Goal: Task Accomplishment & Management: Complete application form

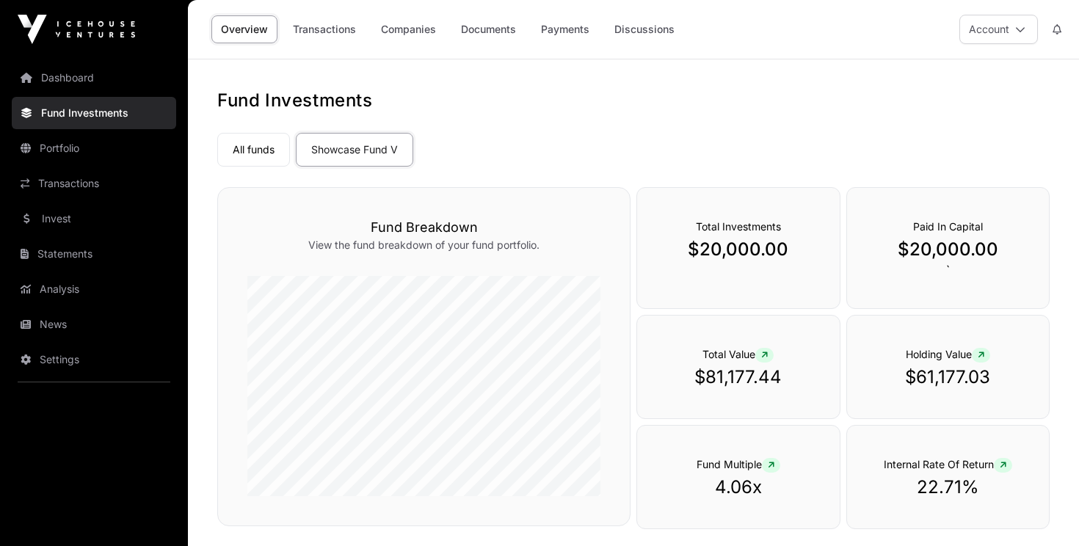
click at [1025, 29] on button "Account" at bounding box center [998, 29] width 79 height 29
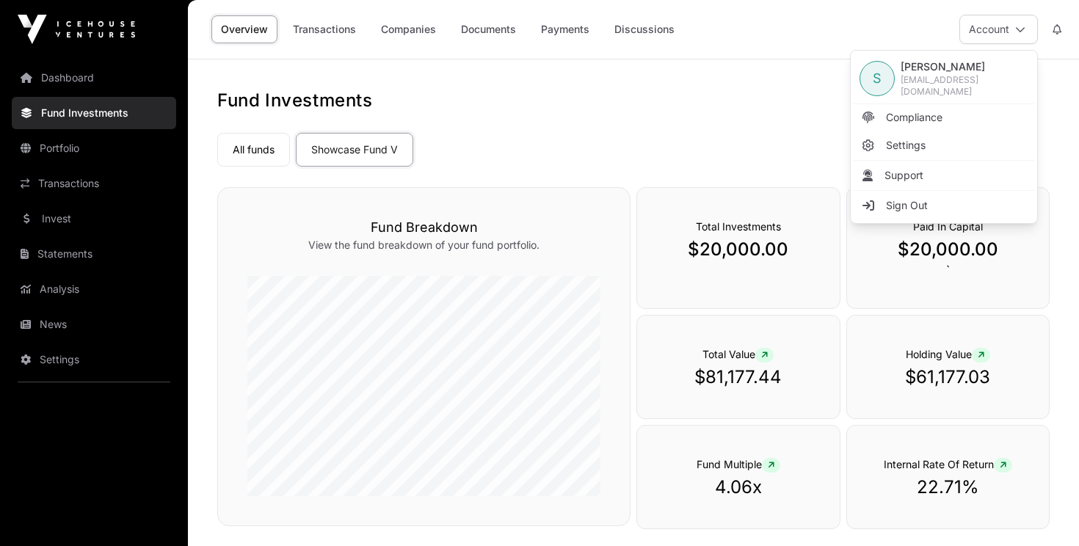
click at [917, 110] on span "Compliance" at bounding box center [914, 117] width 57 height 15
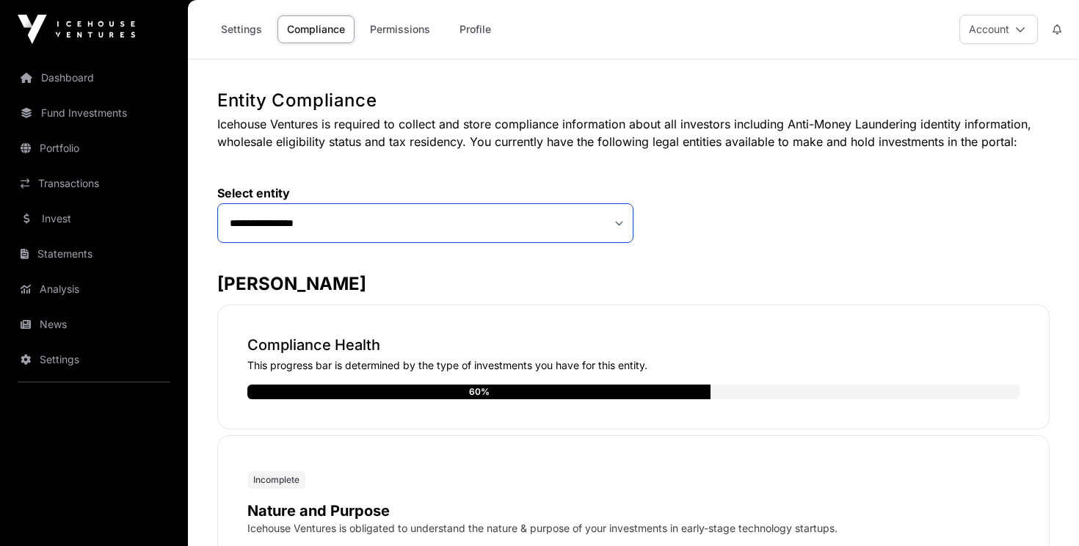
click at [617, 220] on select "**********" at bounding box center [425, 223] width 416 height 40
click at [1014, 38] on button "Account" at bounding box center [998, 29] width 79 height 29
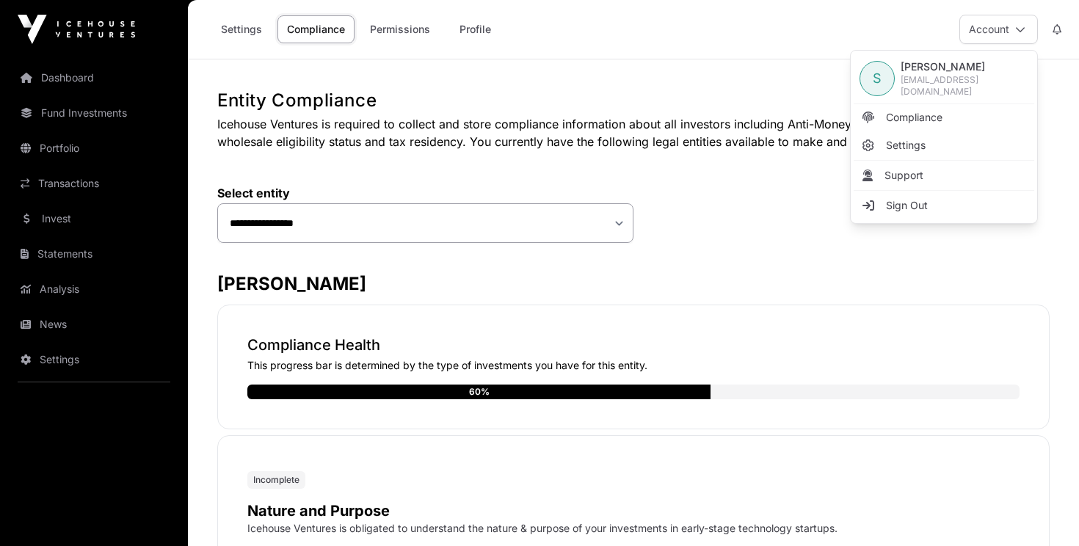
click at [922, 206] on span "Sign Out" at bounding box center [907, 205] width 42 height 15
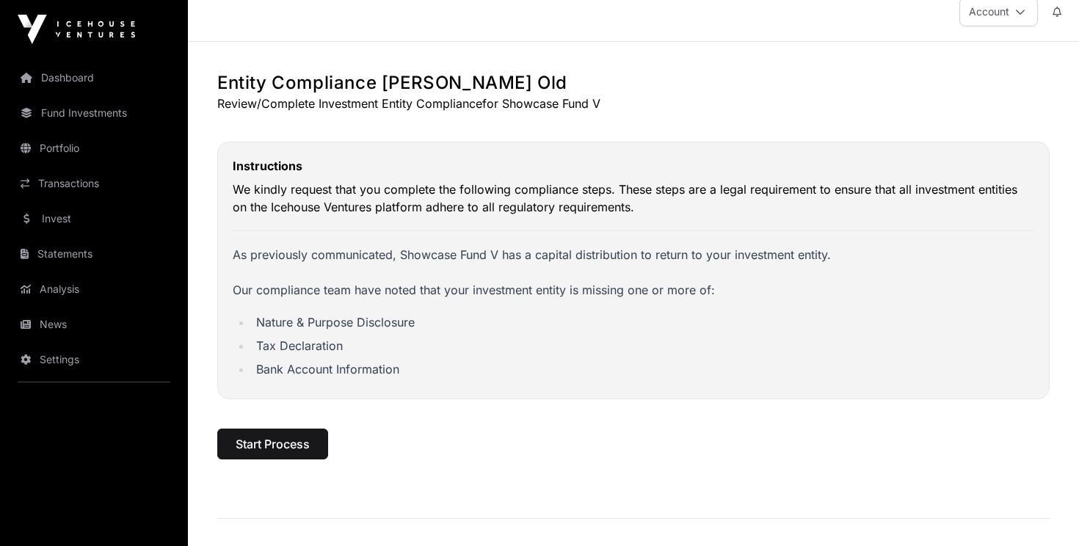
scroll to position [36, 0]
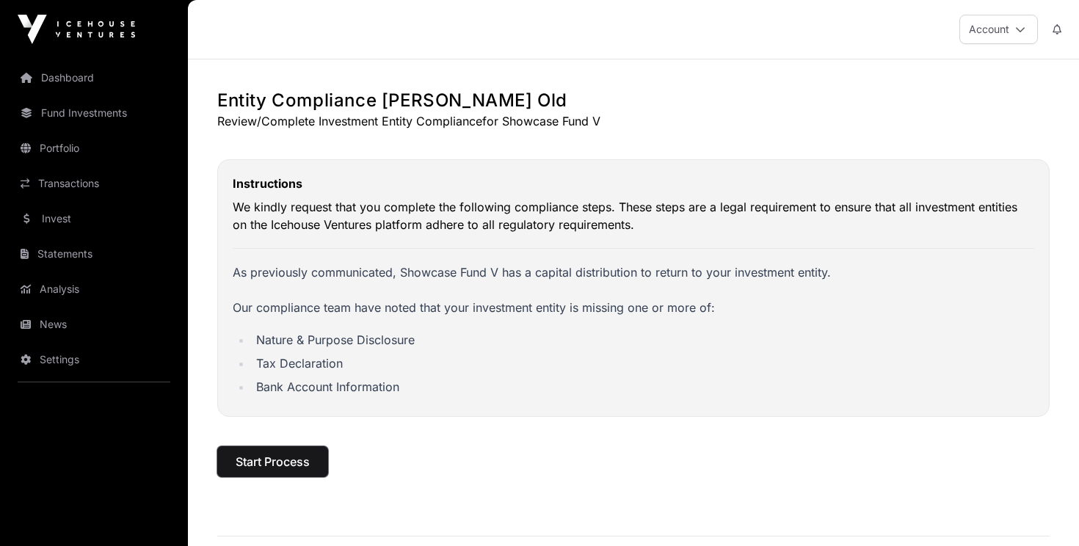
click at [249, 459] on span "Start Process" at bounding box center [273, 462] width 74 height 18
select select
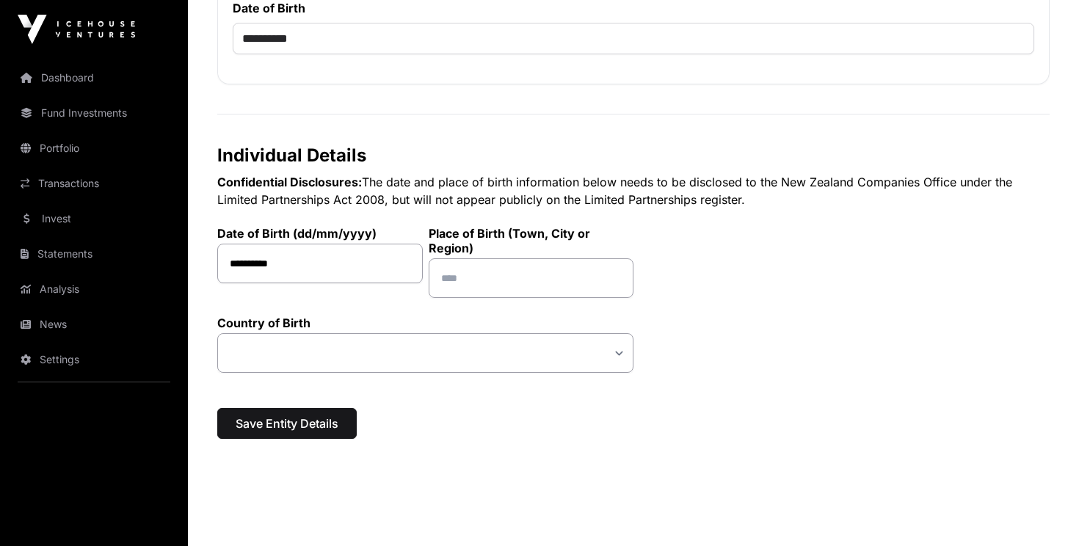
scroll to position [545, 0]
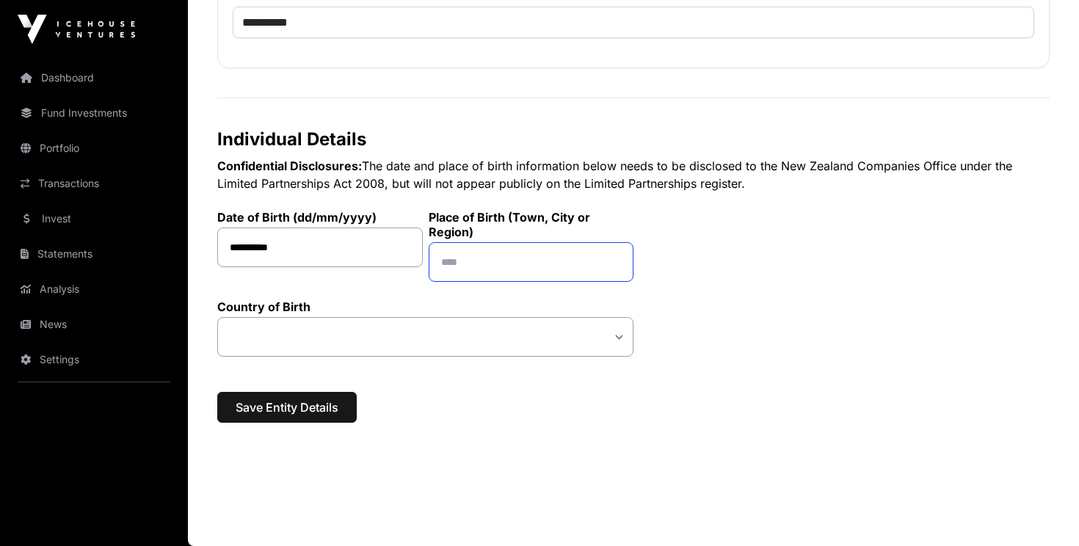
click at [477, 265] on input "text" at bounding box center [532, 262] width 206 height 40
type input "********"
select select "*"
click at [306, 399] on span "Save Entity Details" at bounding box center [287, 408] width 103 height 18
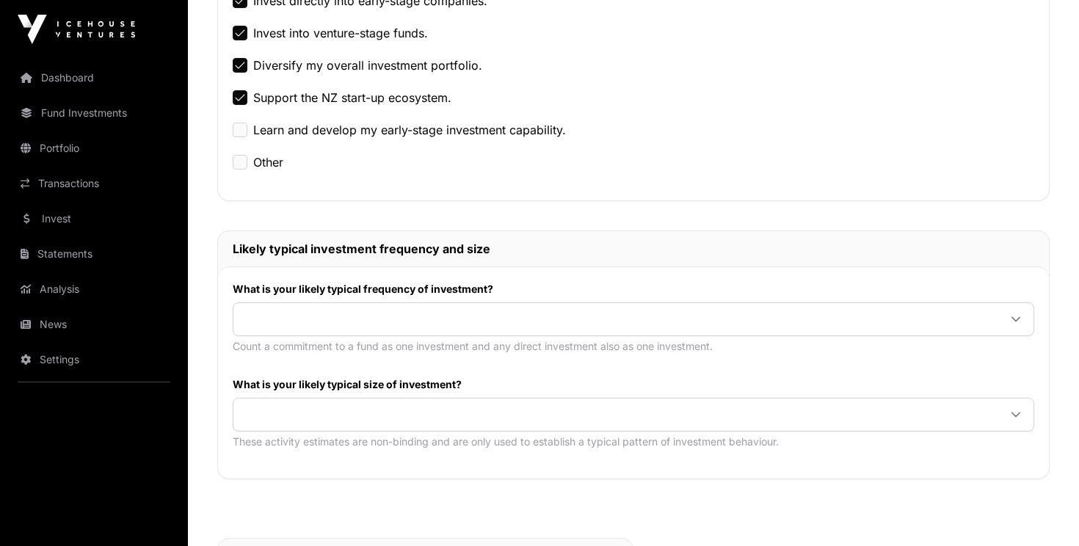
scroll to position [454, 0]
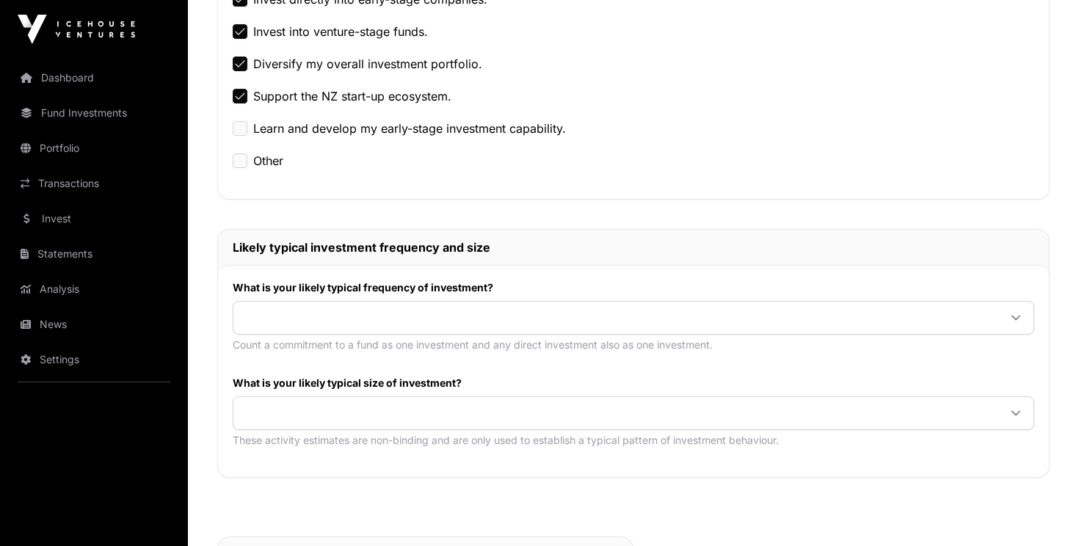
click at [1009, 320] on div at bounding box center [1015, 318] width 35 height 26
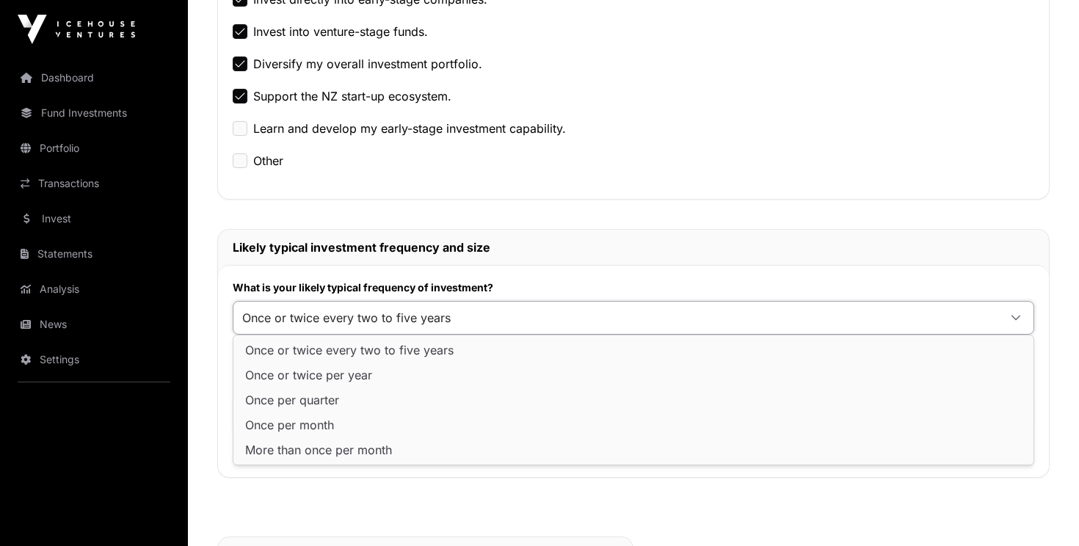
click at [404, 353] on span "Once or twice every two to five years" at bounding box center [349, 350] width 208 height 12
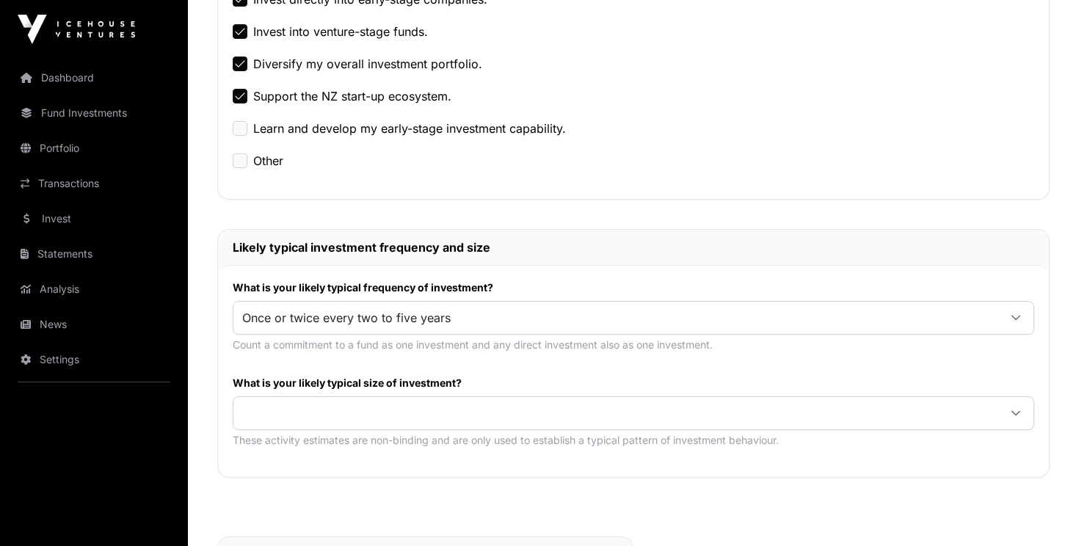
click at [1014, 418] on div at bounding box center [1015, 413] width 35 height 26
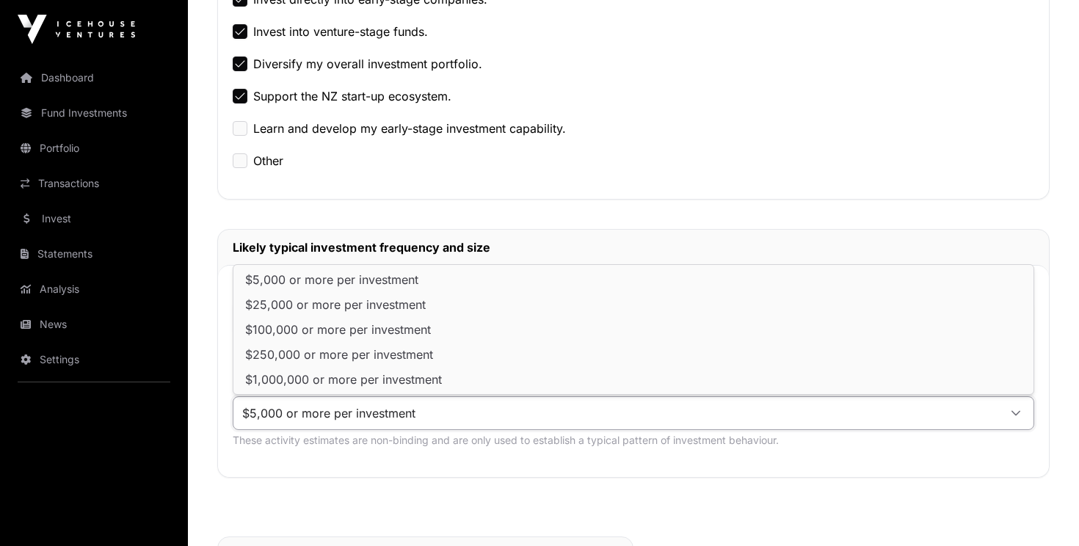
click at [410, 275] on span "$5,000 or more per investment" at bounding box center [331, 280] width 173 height 12
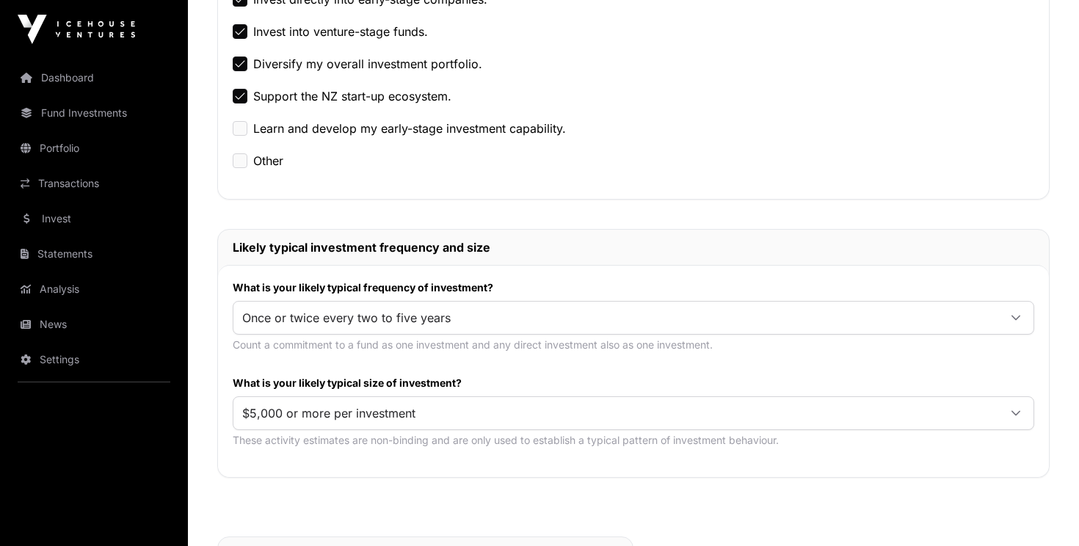
click at [729, 365] on div "What is your likely typical frequency of investment? Once or twice every two to…" at bounding box center [633, 371] width 831 height 212
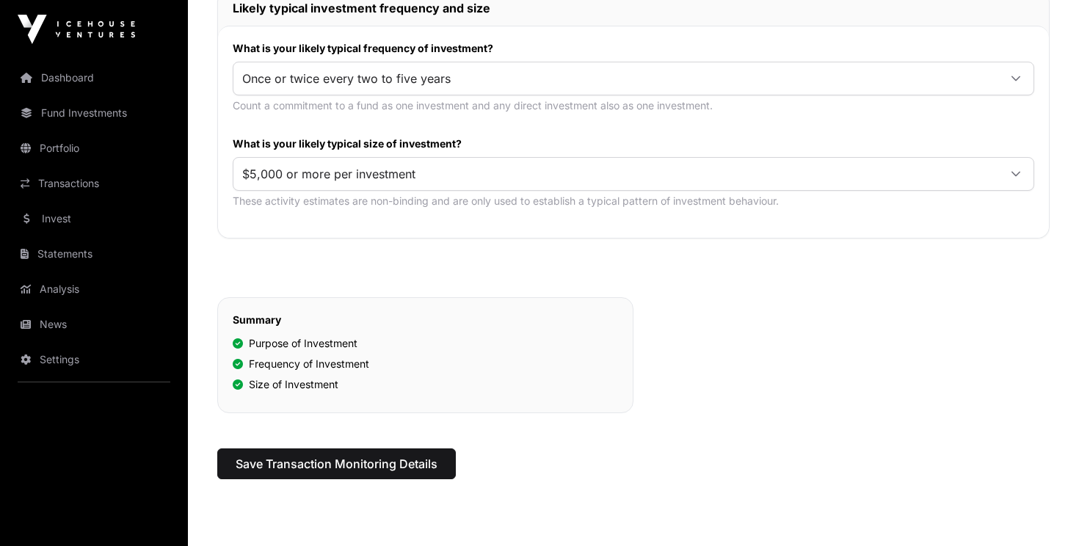
scroll to position [712, 0]
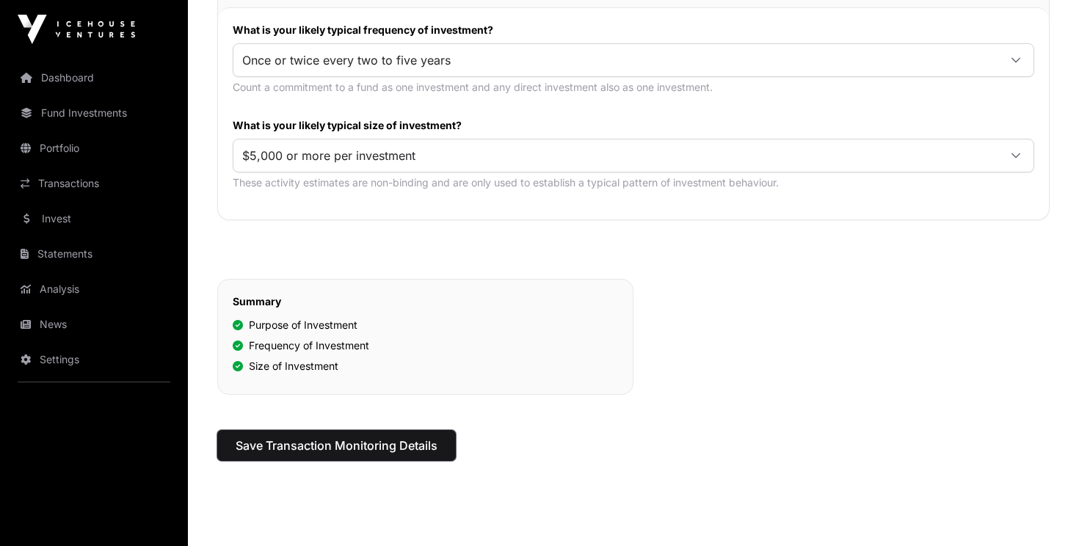
click at [319, 450] on span "Save Transaction Monitoring Details" at bounding box center [337, 446] width 202 height 18
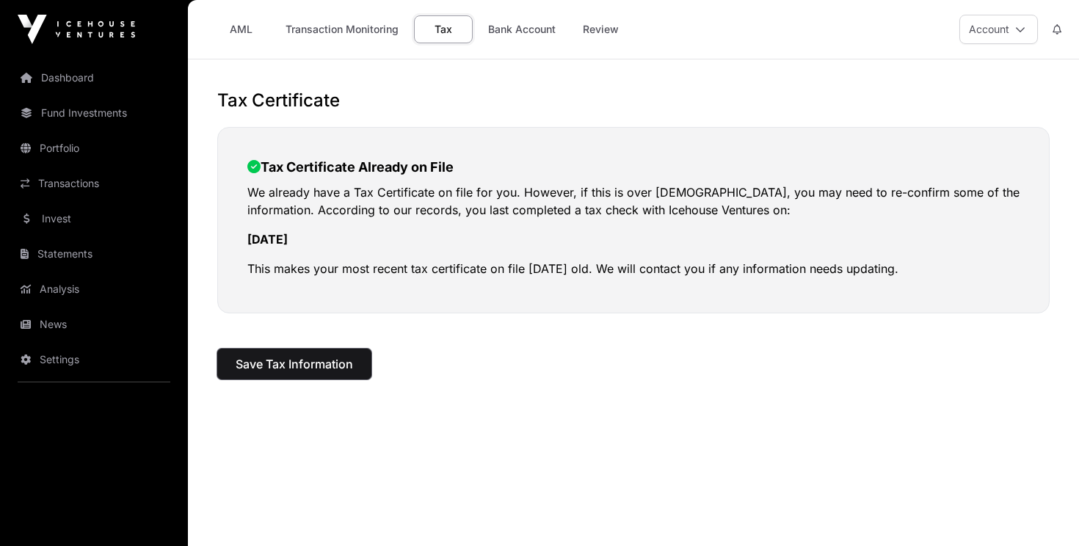
click at [318, 360] on span "Save Tax Information" at bounding box center [294, 364] width 117 height 18
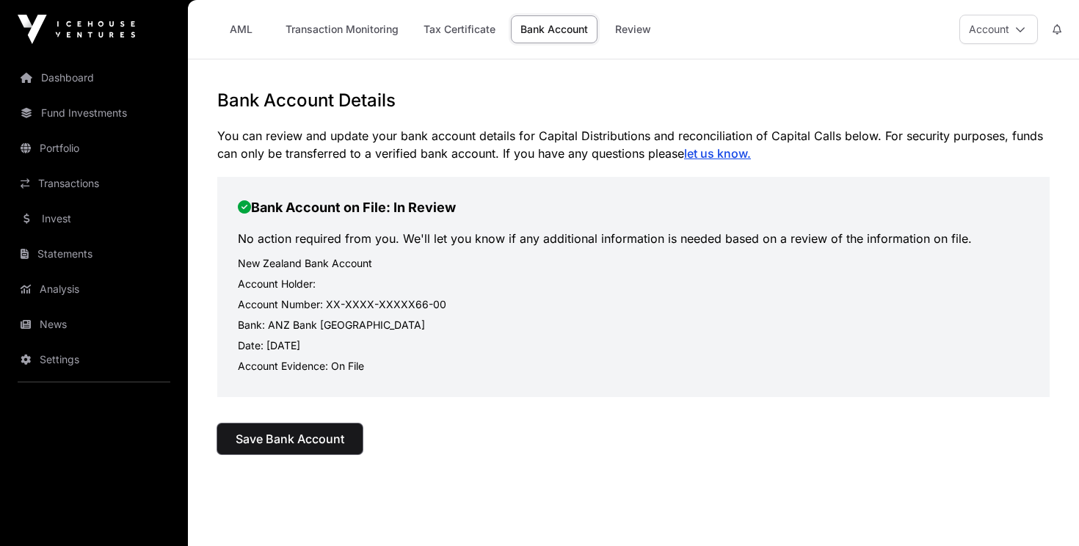
click at [288, 435] on span "Save Bank Account" at bounding box center [290, 439] width 109 height 18
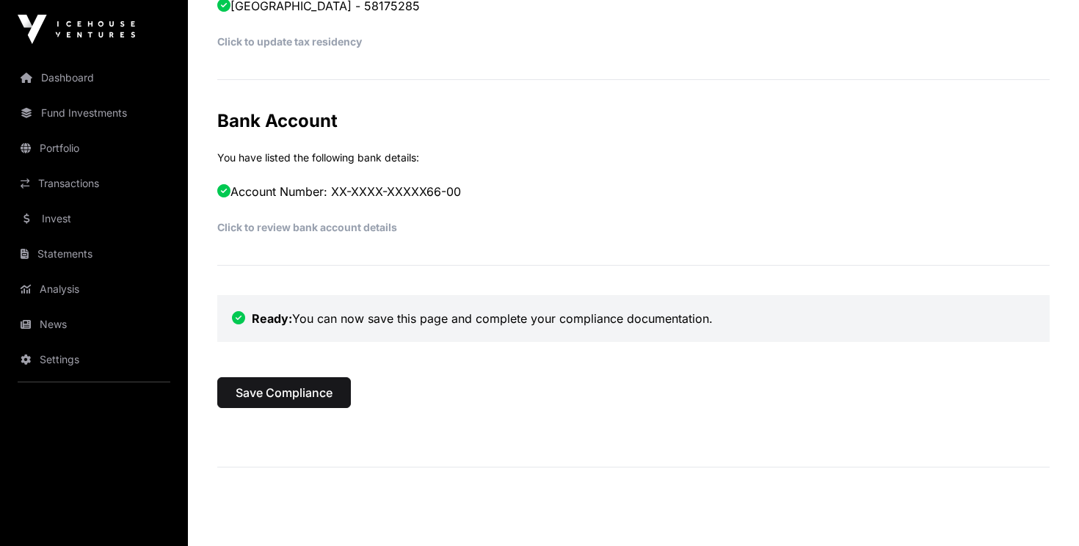
scroll to position [762, 0]
click at [299, 383] on span "Save Compliance" at bounding box center [284, 391] width 97 height 18
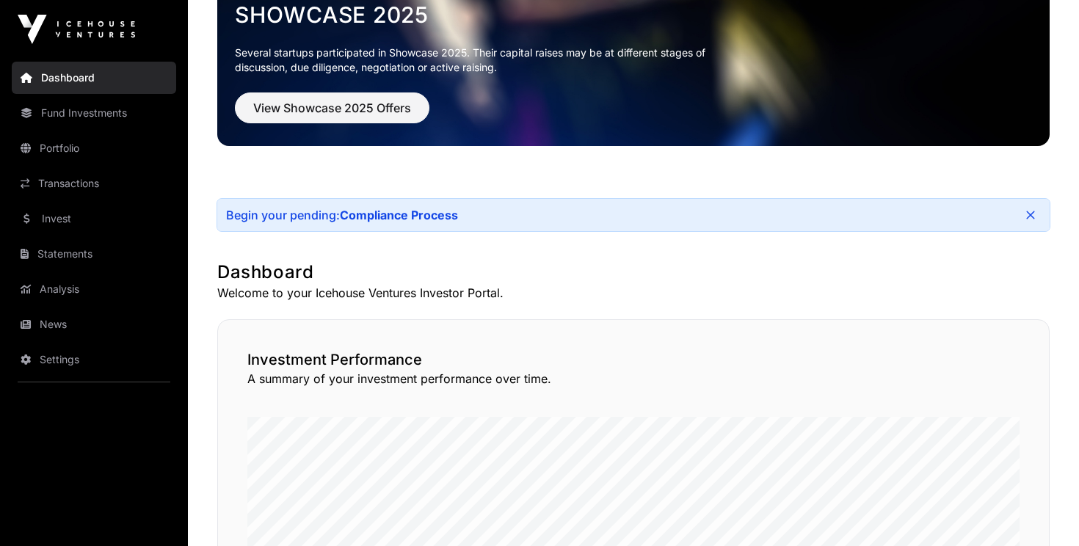
scroll to position [164, 0]
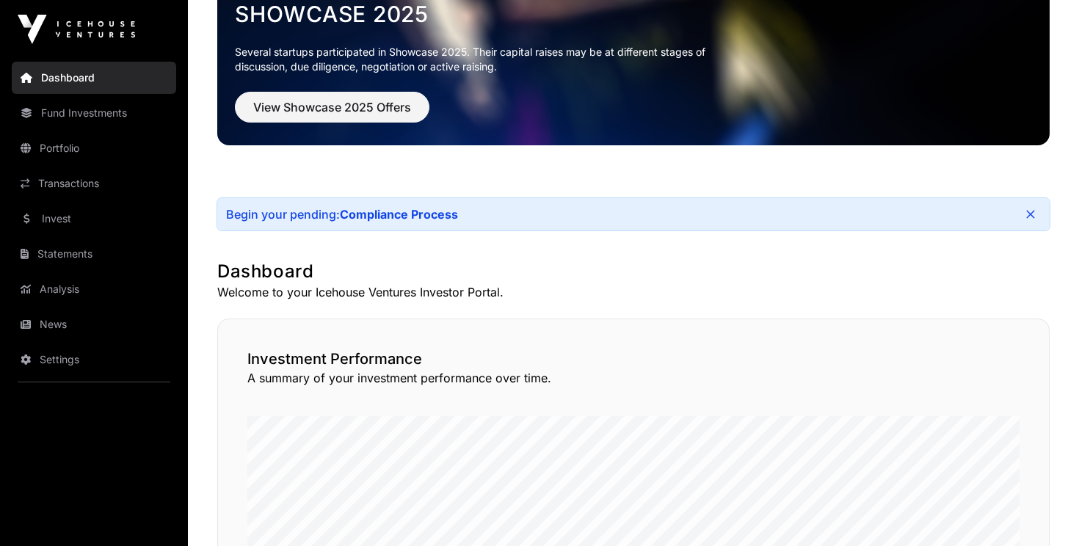
click at [412, 205] on div "Begin your pending: Compliance Process" at bounding box center [633, 214] width 832 height 32
click at [410, 211] on link "Compliance Process" at bounding box center [399, 214] width 118 height 15
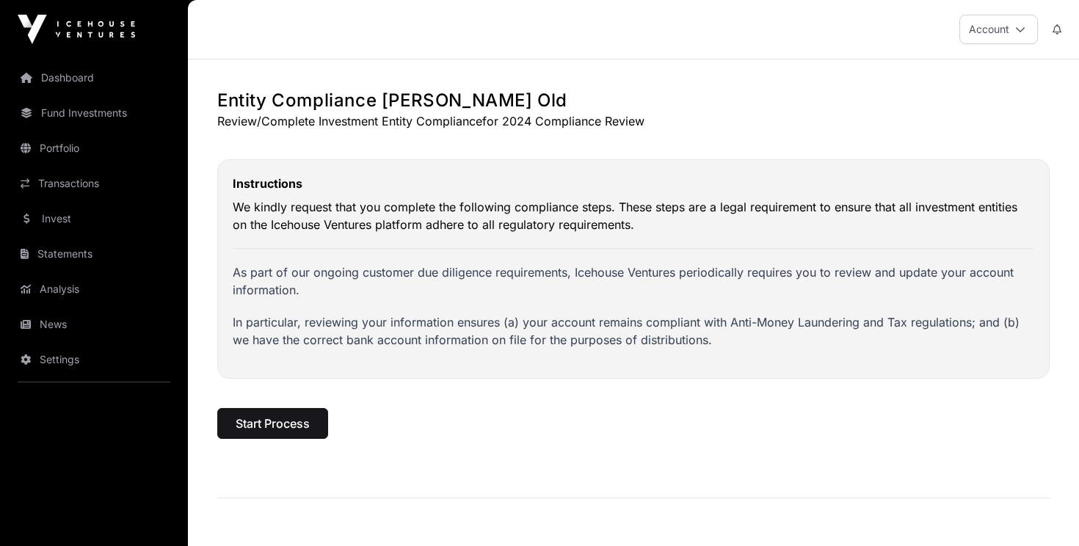
click at [73, 73] on link "Dashboard" at bounding box center [94, 78] width 164 height 32
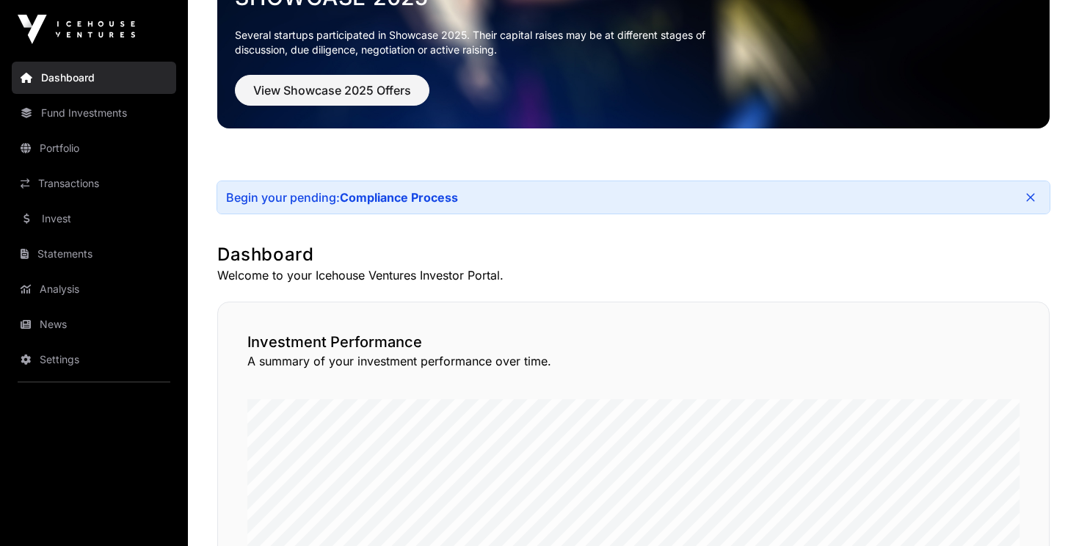
scroll to position [123, 0]
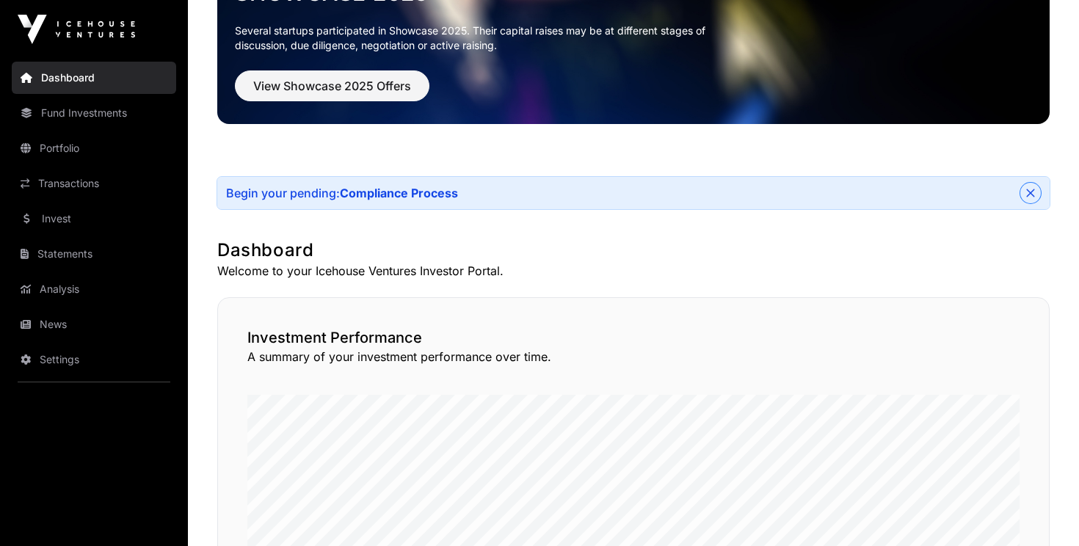
click at [1032, 197] on icon "Close" at bounding box center [1030, 193] width 10 height 10
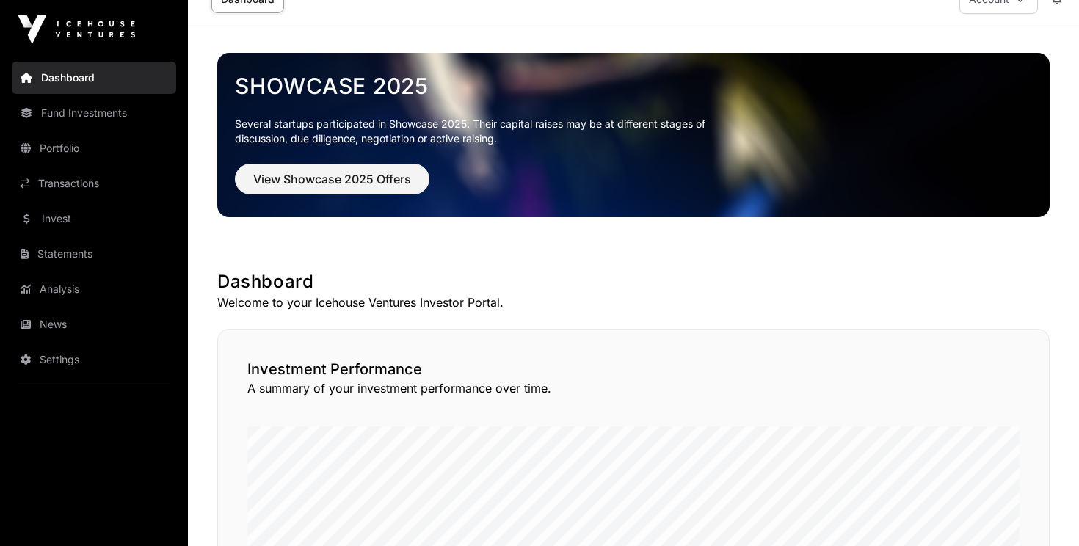
scroll to position [0, 0]
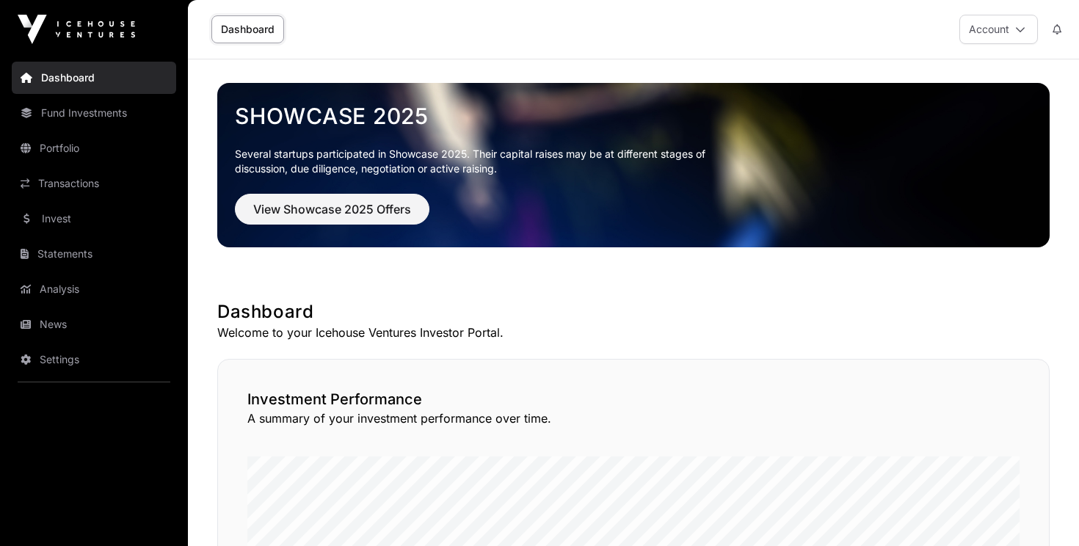
click at [62, 151] on link "Portfolio" at bounding box center [94, 148] width 164 height 32
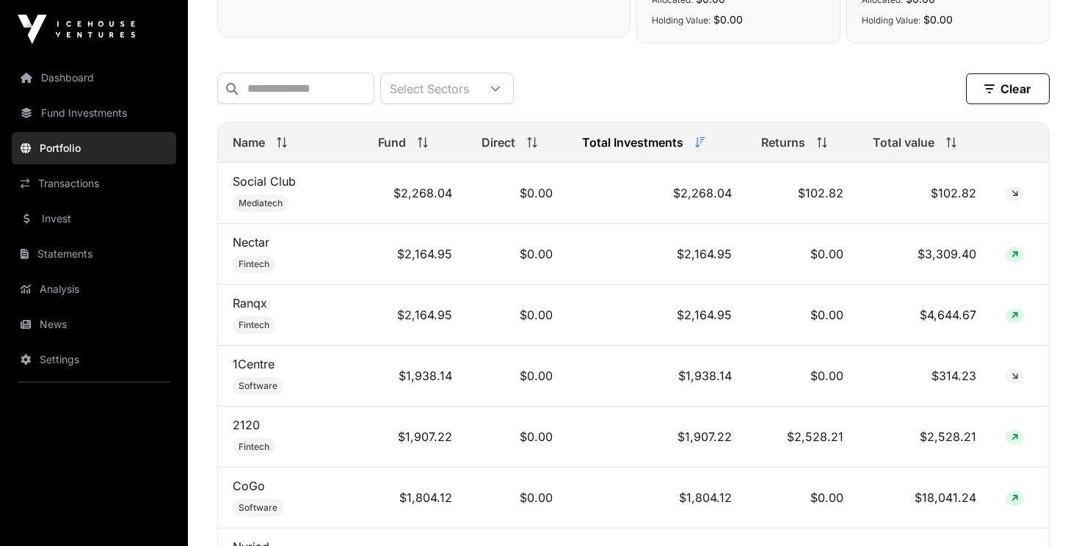
scroll to position [526, 0]
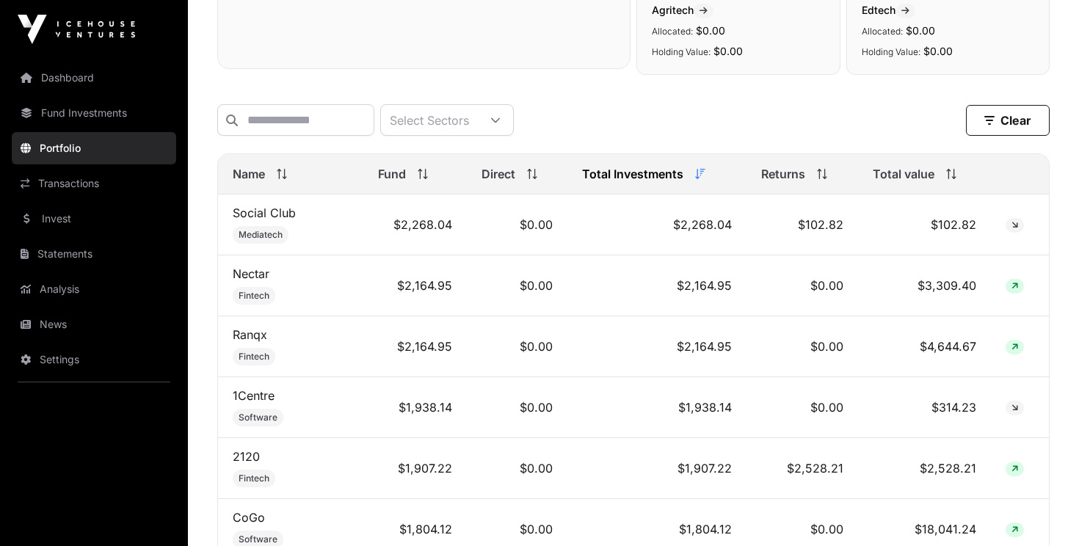
click at [821, 172] on icon at bounding box center [819, 170] width 4 height 3
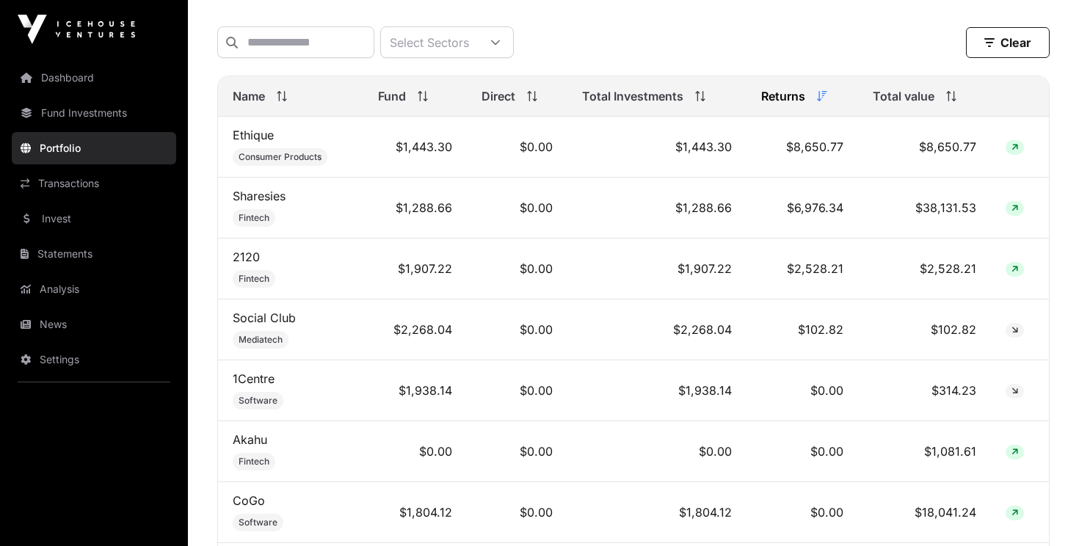
scroll to position [603, 0]
click at [951, 101] on icon at bounding box center [951, 97] width 10 height 10
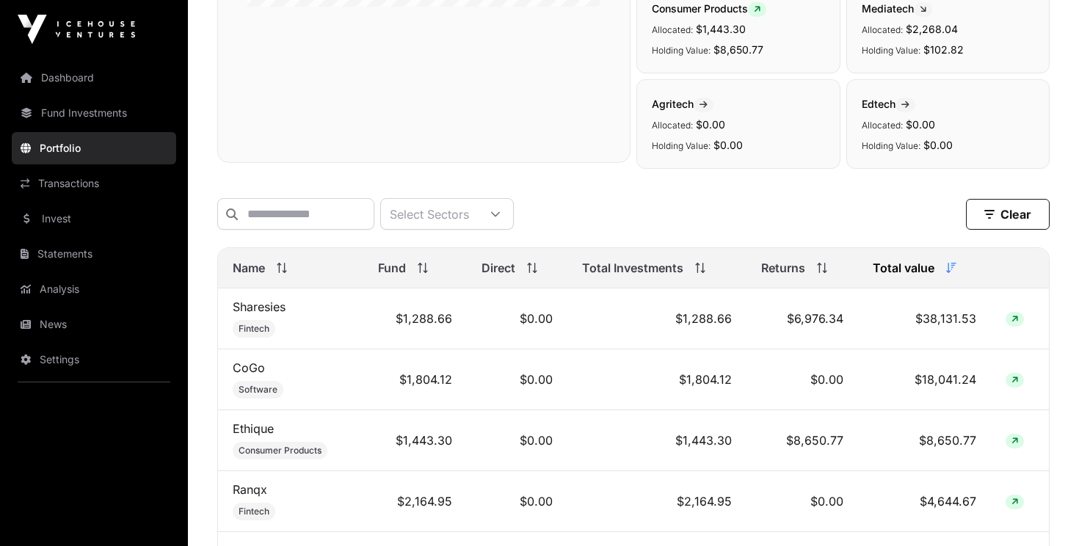
scroll to position [0, 0]
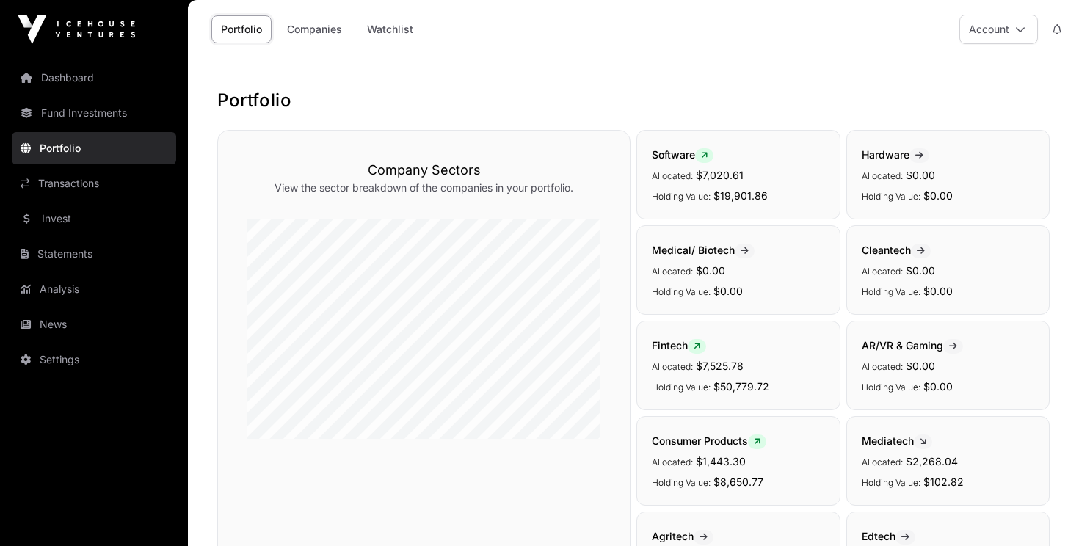
click at [1012, 16] on button "Account" at bounding box center [998, 29] width 79 height 29
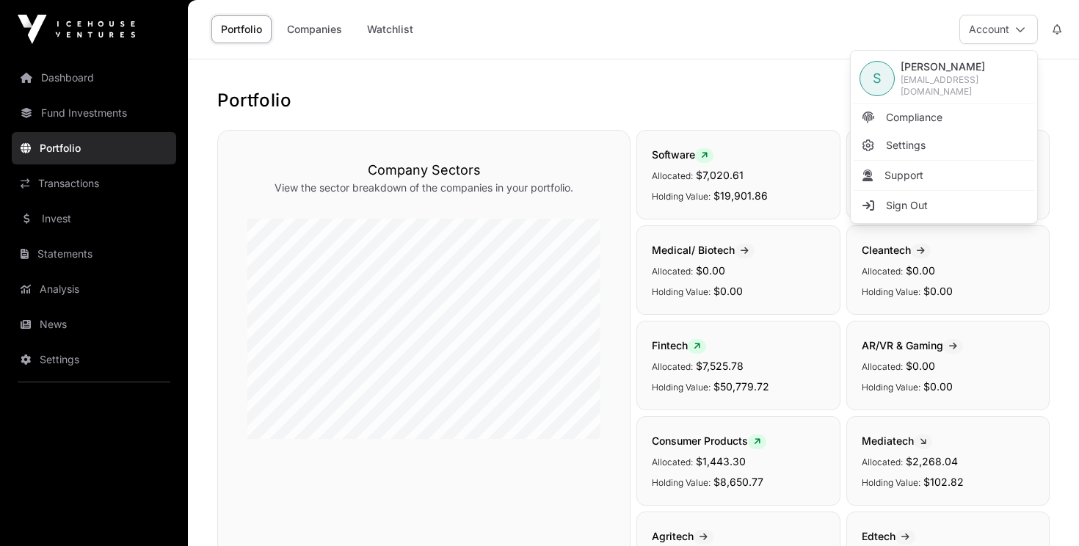
click at [899, 193] on link "Sign Out" at bounding box center [944, 205] width 181 height 26
